Goal: Navigation & Orientation: Find specific page/section

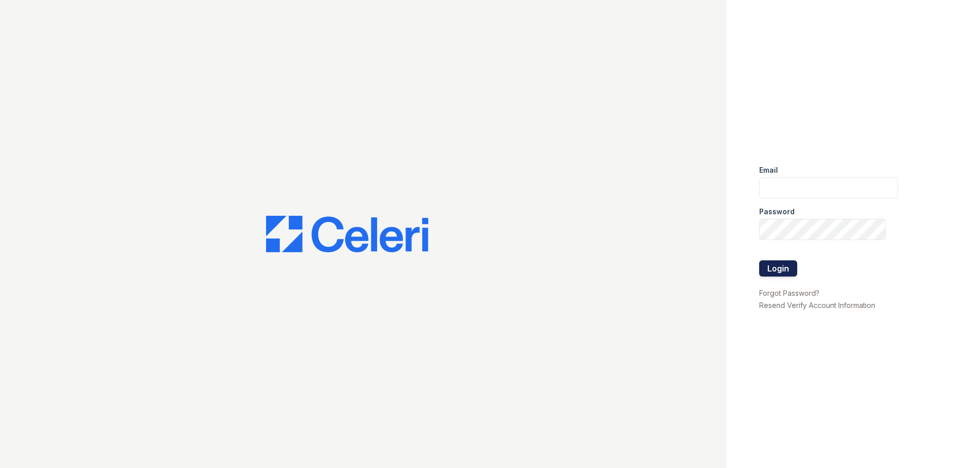
type input "[EMAIL_ADDRESS][DOMAIN_NAME]"
click at [779, 269] on button "Login" at bounding box center [778, 268] width 38 height 16
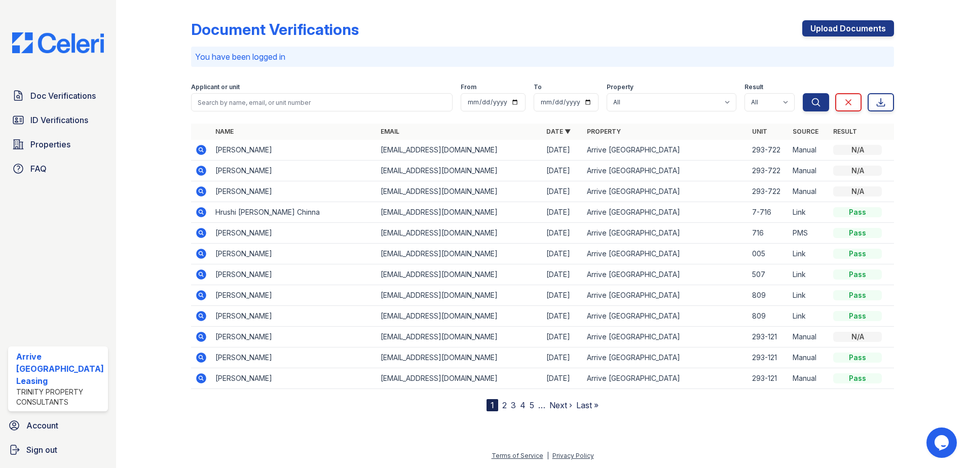
click at [506, 408] on nav "1 2 3 4 5 … Next › Last »" at bounding box center [542, 405] width 112 height 12
click at [505, 404] on link "2" at bounding box center [504, 405] width 5 height 10
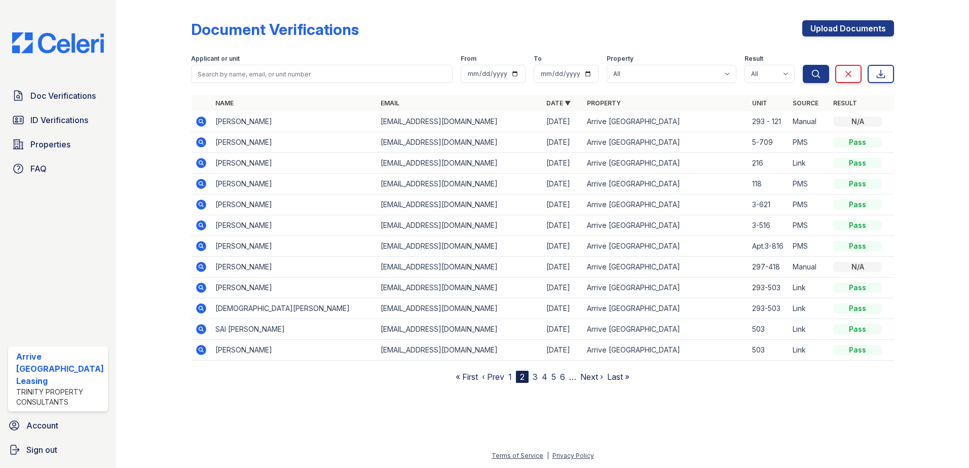
click at [509, 376] on link "1" at bounding box center [510, 377] width 4 height 10
